Goal: Information Seeking & Learning: Learn about a topic

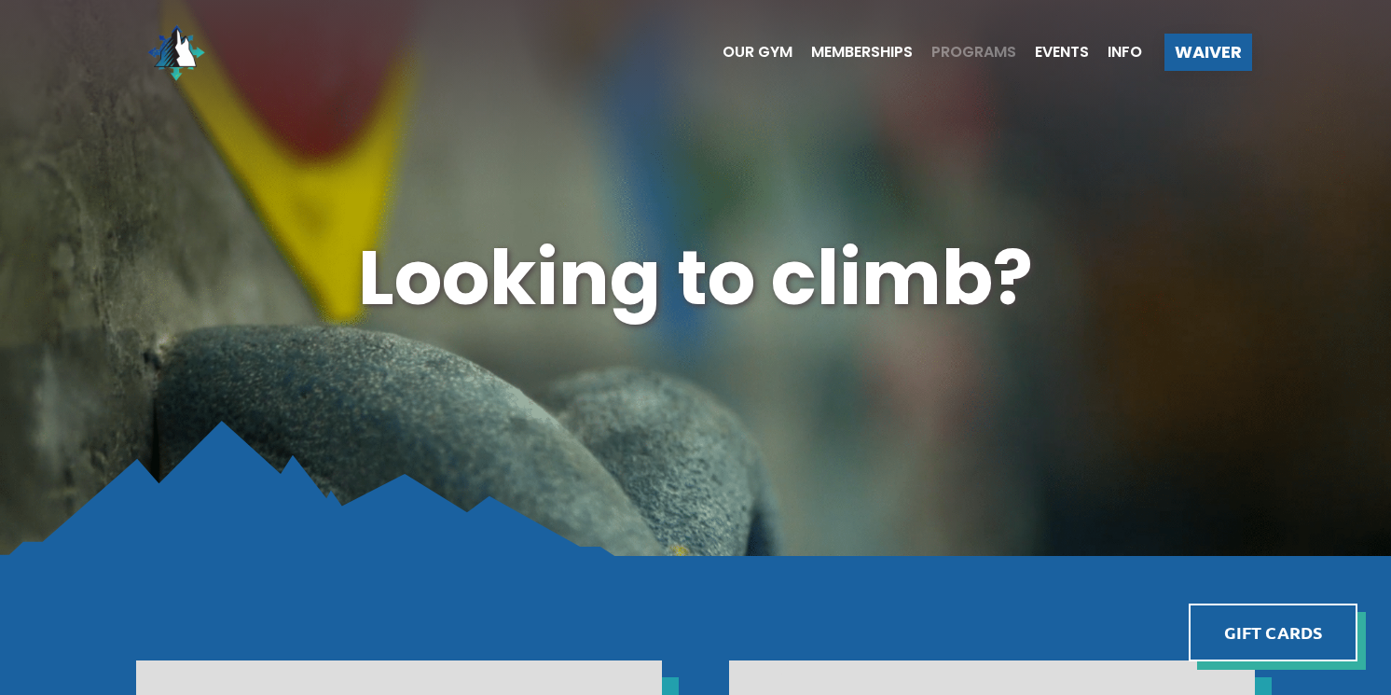
click at [990, 49] on span "Programs" at bounding box center [973, 52] width 85 height 15
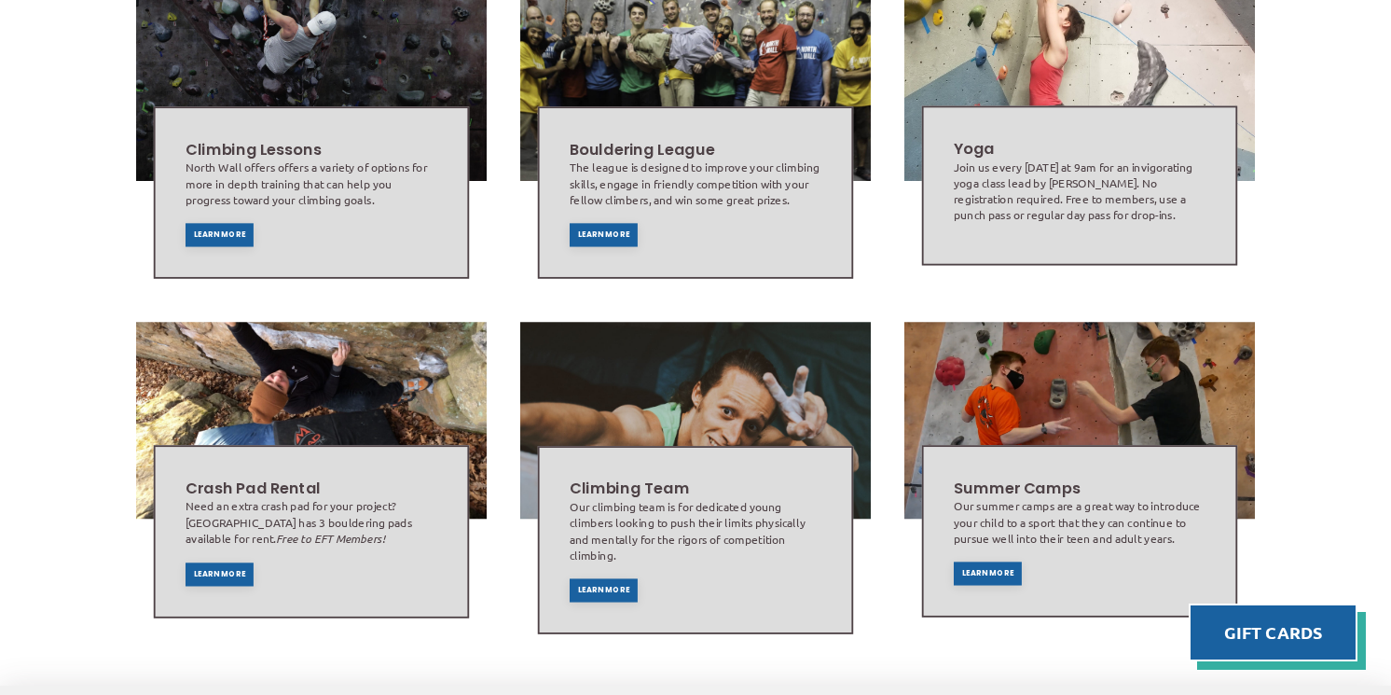
scroll to position [1062, 0]
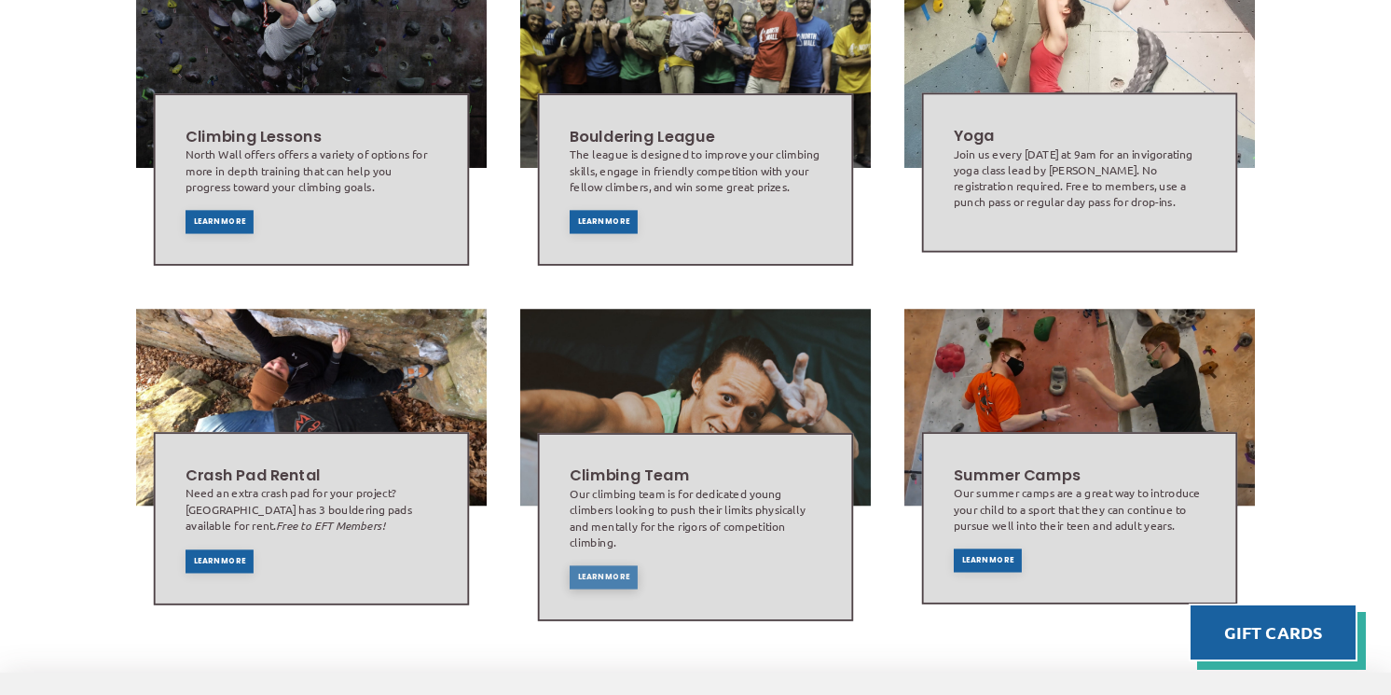
click at [601, 572] on span "Learn More" at bounding box center [604, 575] width 52 height 7
drag, startPoint x: 595, startPoint y: 195, endPoint x: 459, endPoint y: 178, distance: 137.2
click at [594, 218] on span "Learn More" at bounding box center [604, 221] width 52 height 7
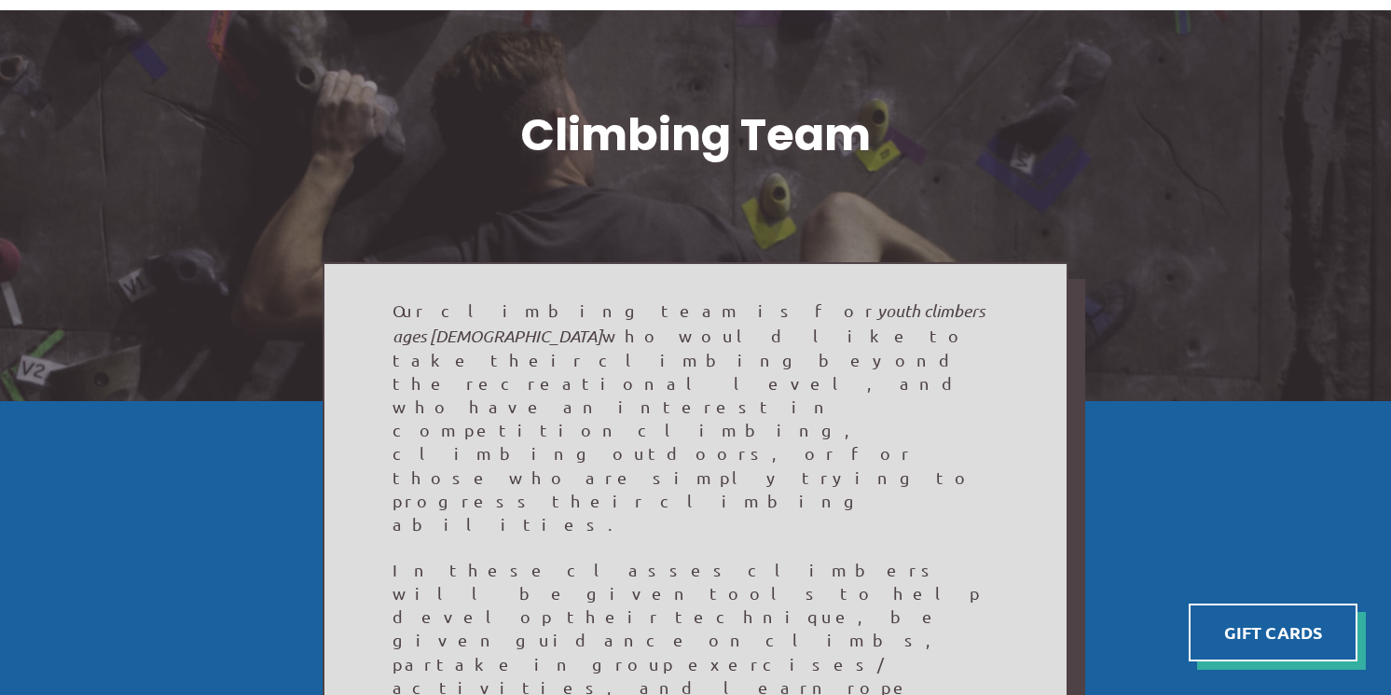
scroll to position [100, 0]
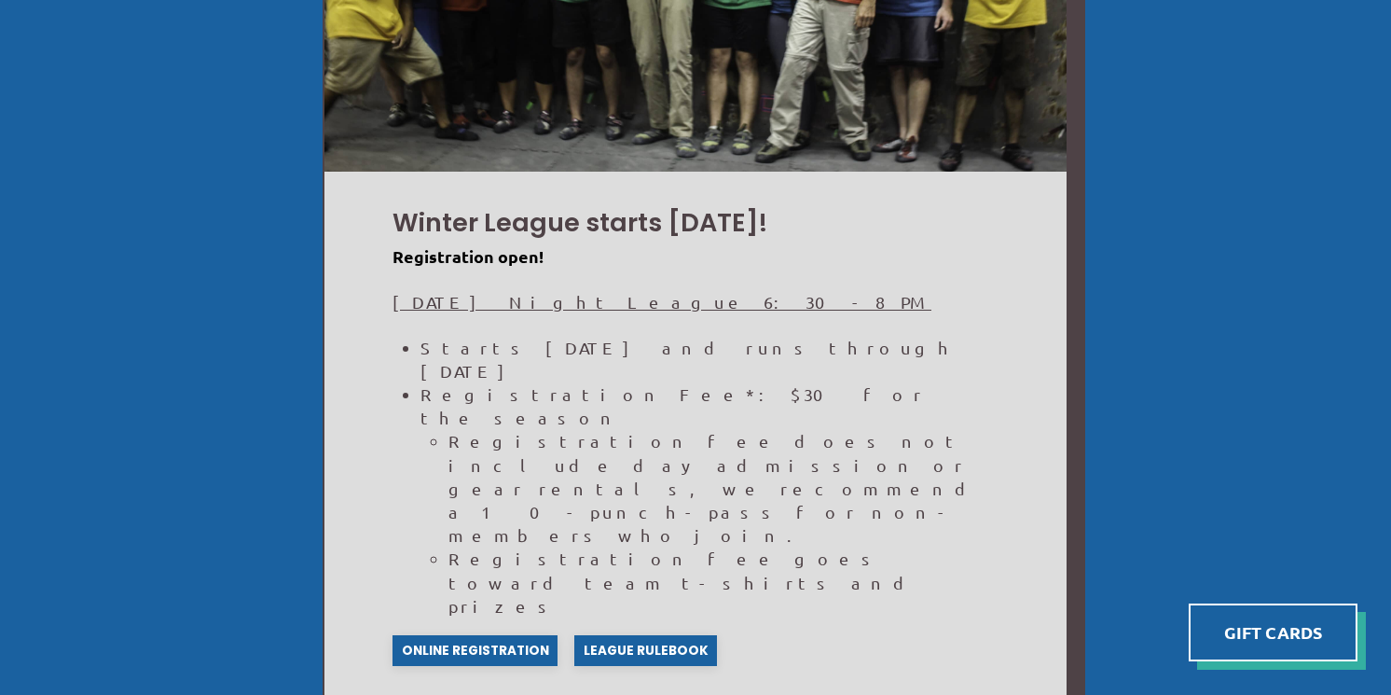
scroll to position [1403, 0]
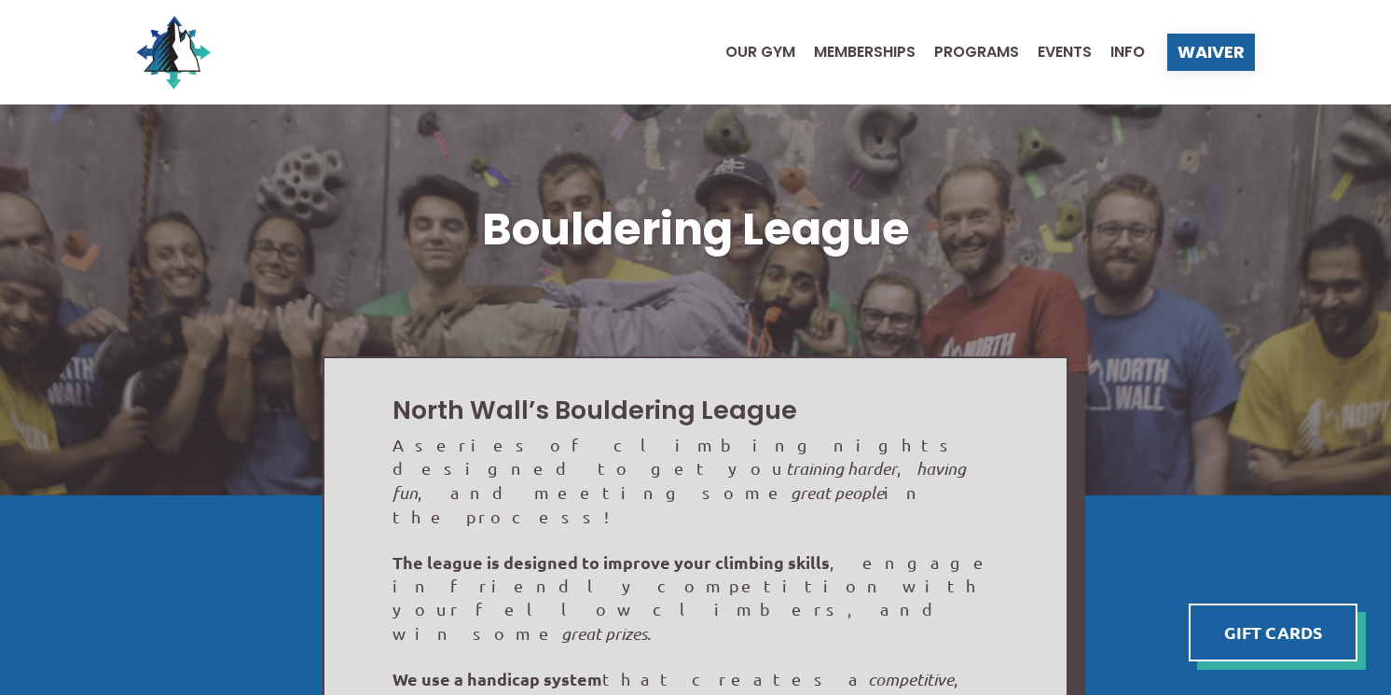
scroll to position [1403, 0]
